Goal: Transaction & Acquisition: Purchase product/service

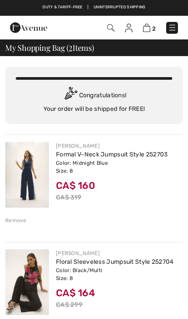
click at [23, 213] on div "JOSEPH RIBKOFF Formal V-Neck Jumpsuit Style 252703 Color: Midnight Blue Size: 8…" at bounding box center [94, 182] width 178 height 97
click at [17, 214] on div "JOSEPH RIBKOFF Formal V-Neck Jumpsuit Style 252703 Color: Midnight Blue Size: 8…" at bounding box center [94, 182] width 178 height 97
click at [20, 218] on div "Remove" at bounding box center [15, 220] width 21 height 8
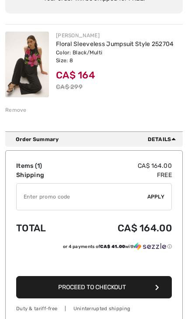
scroll to position [111, 0]
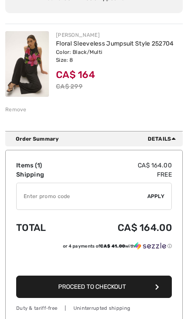
click at [148, 279] on button "Proceed to Checkout" at bounding box center [94, 286] width 156 height 22
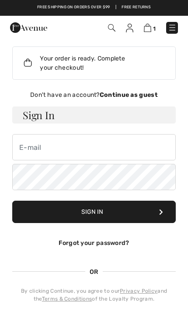
click at [151, 29] on img at bounding box center [147, 28] width 7 height 8
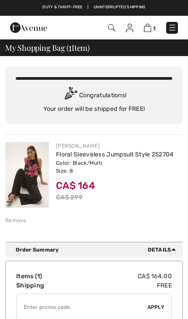
click at [42, 171] on img at bounding box center [27, 175] width 44 height 66
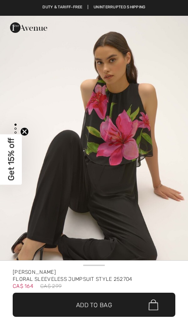
checkbox input "true"
click at [131, 135] on img "1 / 6" at bounding box center [94, 157] width 188 height 282
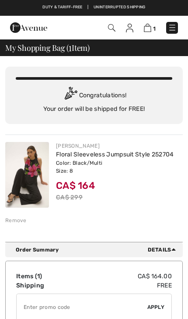
click at [17, 219] on div "Remove" at bounding box center [15, 220] width 21 height 8
